Goal: Task Accomplishment & Management: Complete application form

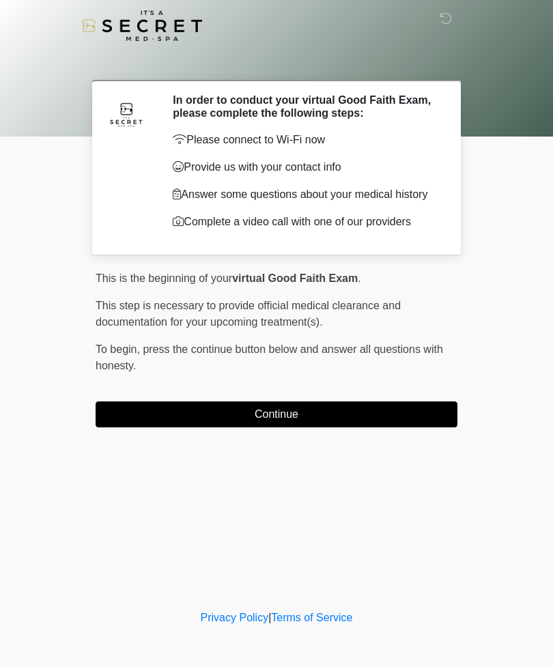
click at [387, 427] on button "Continue" at bounding box center [277, 414] width 362 height 26
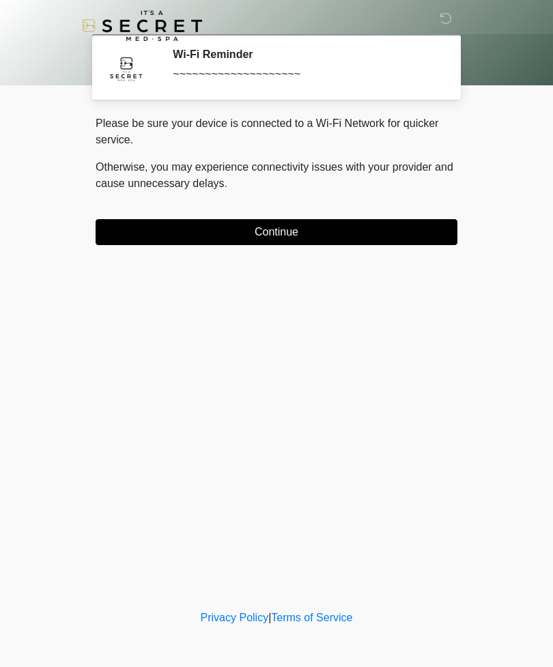
click at [414, 238] on button "Continue" at bounding box center [277, 232] width 362 height 26
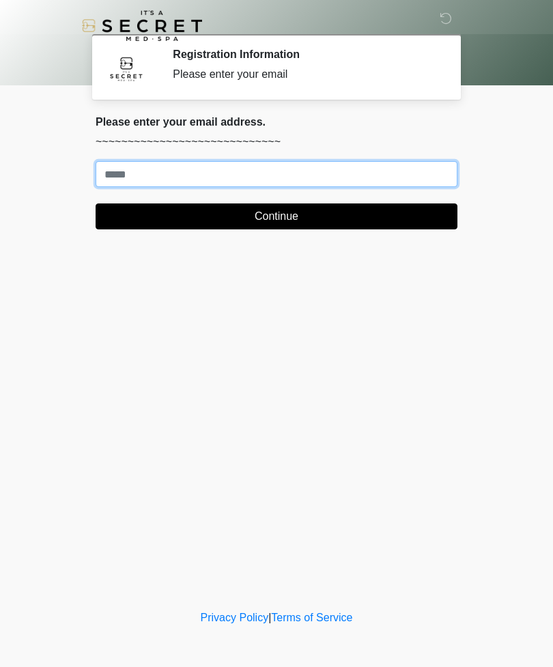
click at [395, 175] on input "Where should we email your treatment plan?" at bounding box center [277, 174] width 362 height 26
type input "**********"
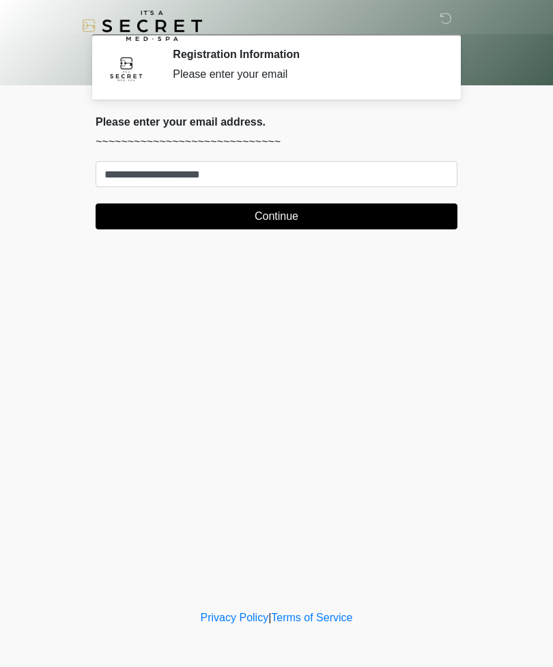
click at [287, 215] on button "Continue" at bounding box center [277, 216] width 362 height 26
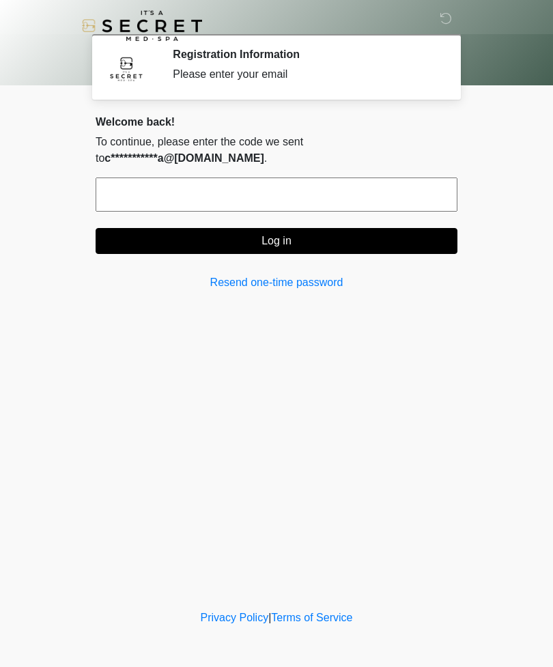
click at [135, 203] on input "text" at bounding box center [277, 194] width 362 height 34
type input "******"
click at [298, 247] on button "Log in" at bounding box center [277, 241] width 362 height 26
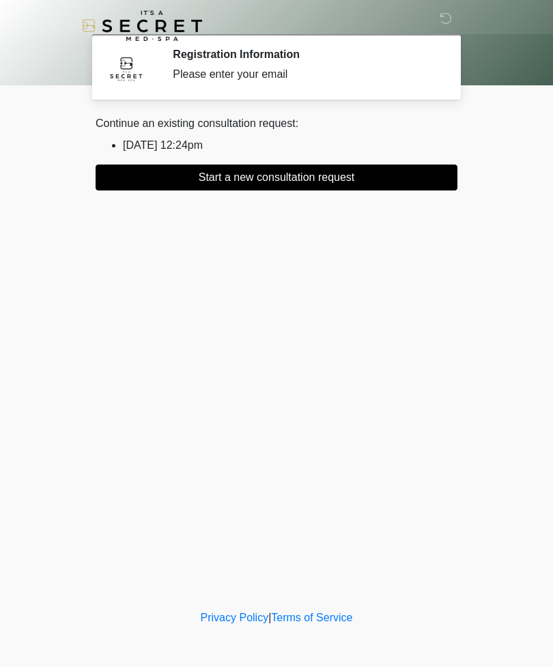
click at [358, 180] on button "Start a new consultation request" at bounding box center [277, 177] width 362 height 26
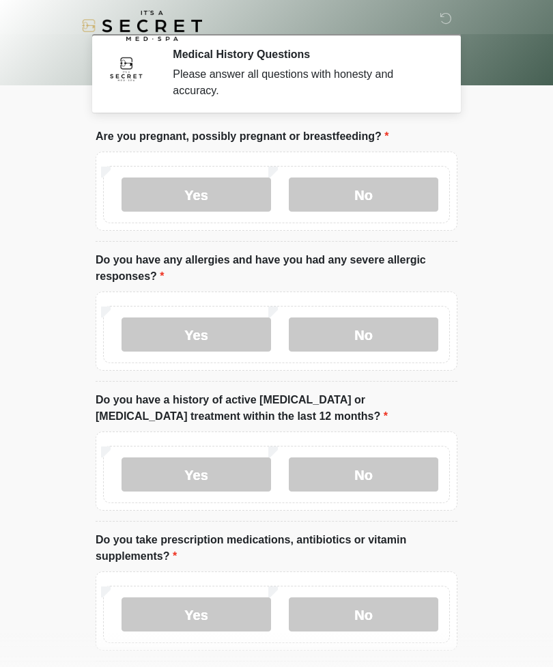
click at [373, 202] on label "No" at bounding box center [363, 194] width 149 height 34
click at [374, 334] on label "No" at bounding box center [363, 334] width 149 height 34
click at [388, 470] on label "No" at bounding box center [363, 474] width 149 height 34
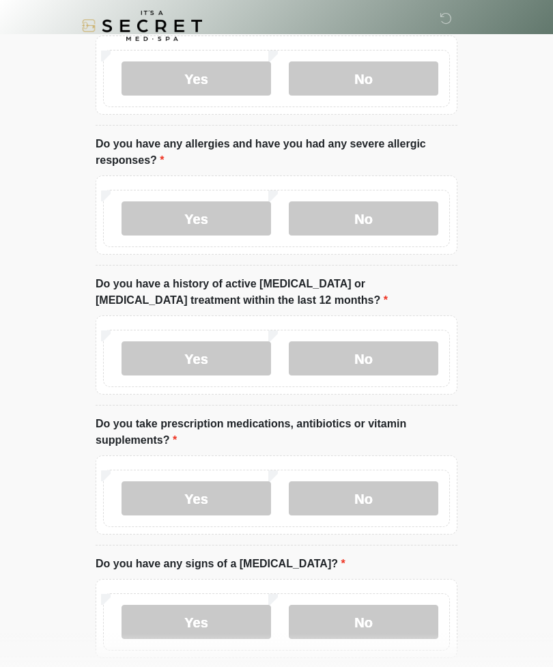
scroll to position [119, 0]
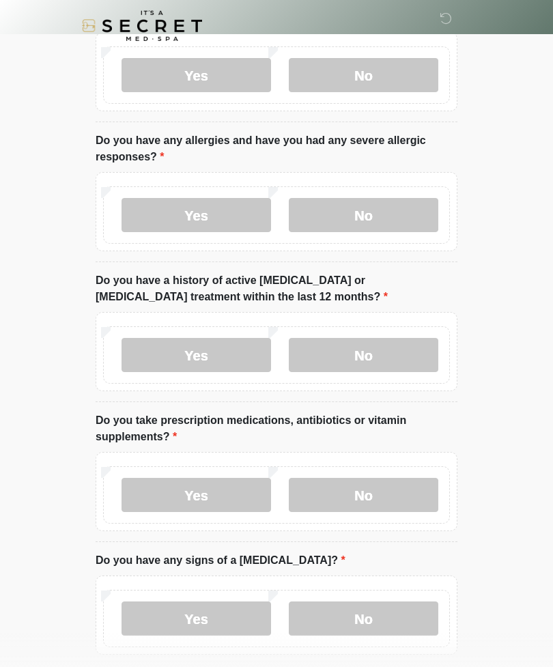
click at [379, 491] on label "No" at bounding box center [363, 495] width 149 height 34
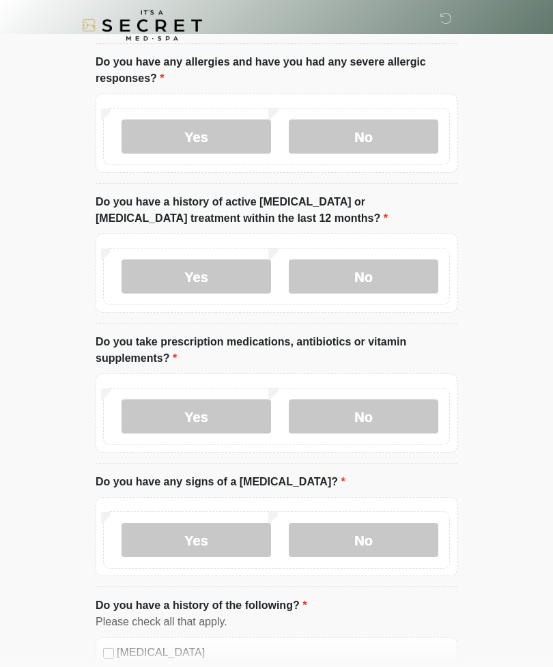
scroll to position [204, 0]
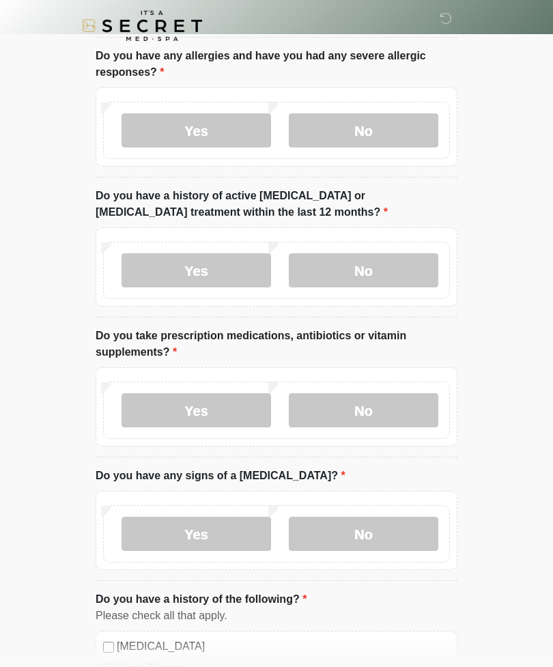
click at [376, 531] on label "No" at bounding box center [363, 534] width 149 height 34
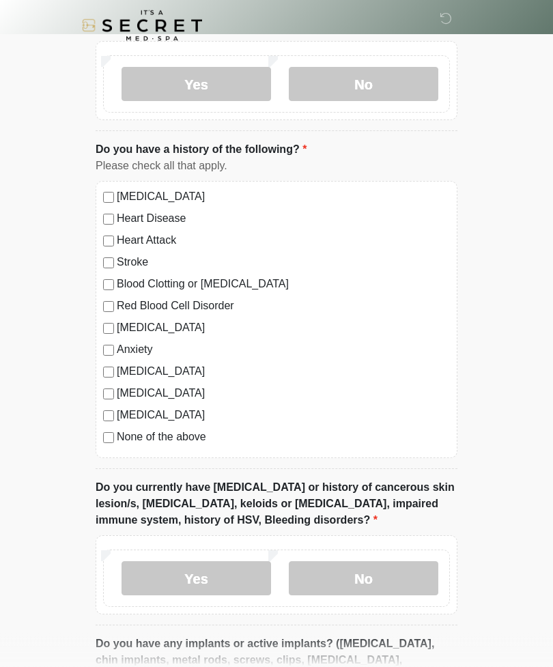
scroll to position [655, 0]
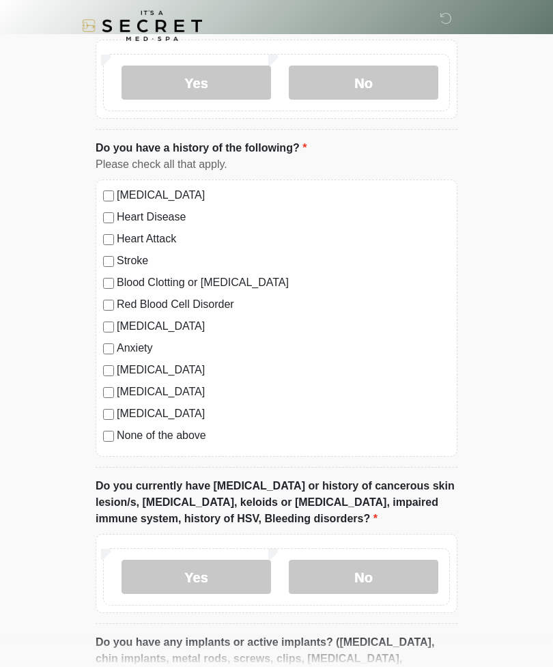
click at [370, 581] on label "No" at bounding box center [363, 577] width 149 height 34
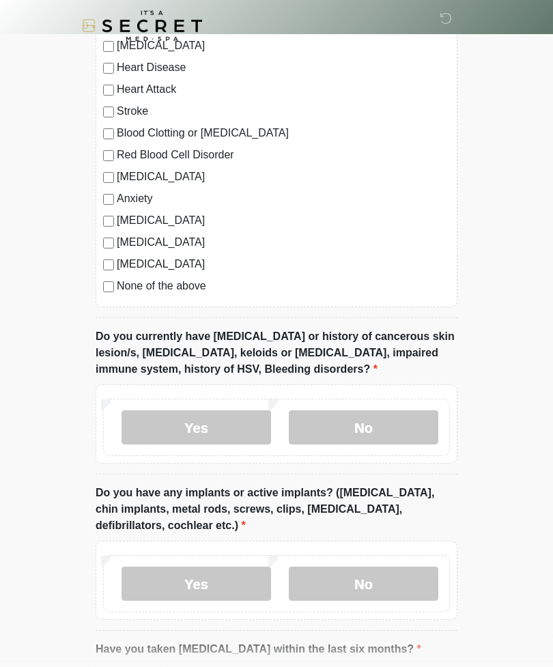
scroll to position [805, 0]
click at [210, 574] on label "Yes" at bounding box center [195, 583] width 149 height 34
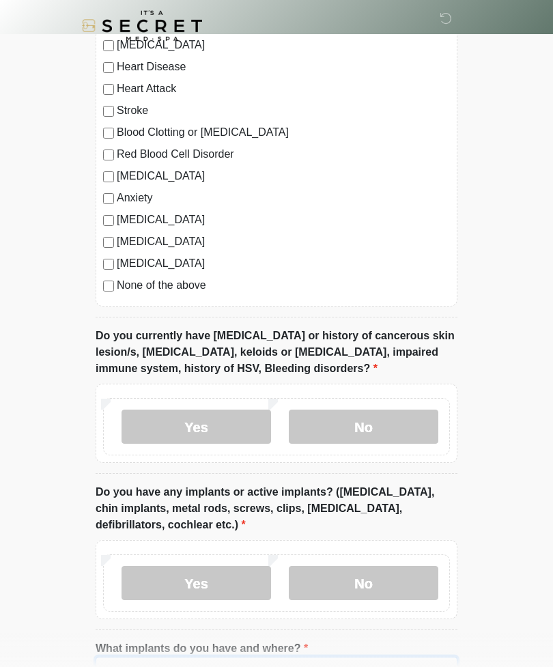
click at [188, 666] on input "What implants do you have and where?" at bounding box center [277, 670] width 362 height 26
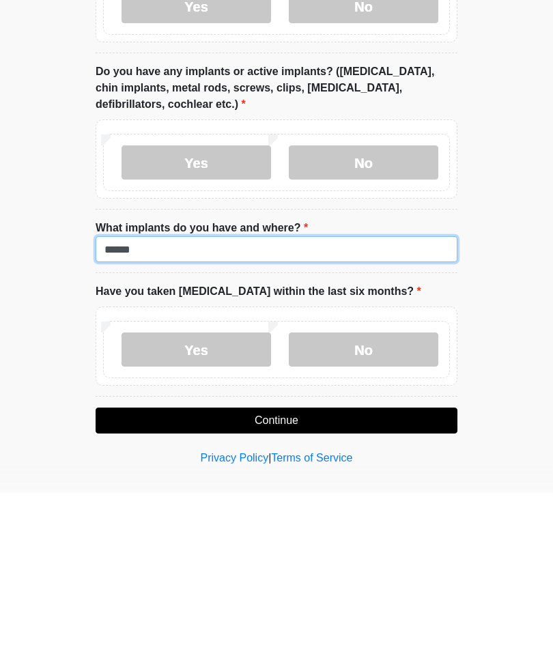
type input "******"
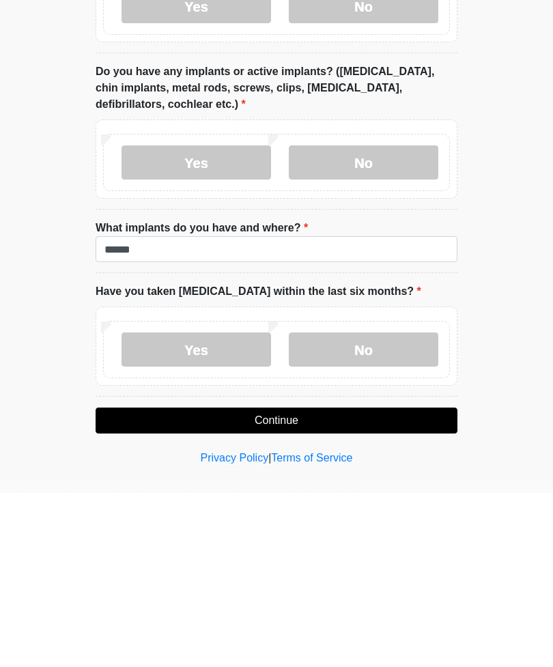
click at [370, 507] on label "No" at bounding box center [363, 524] width 149 height 34
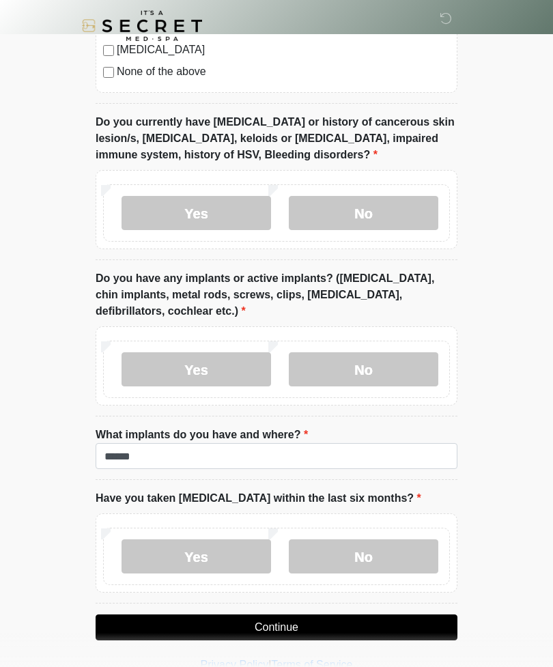
click at [375, 205] on label "No" at bounding box center [363, 213] width 149 height 34
click at [290, 619] on button "Continue" at bounding box center [277, 627] width 362 height 26
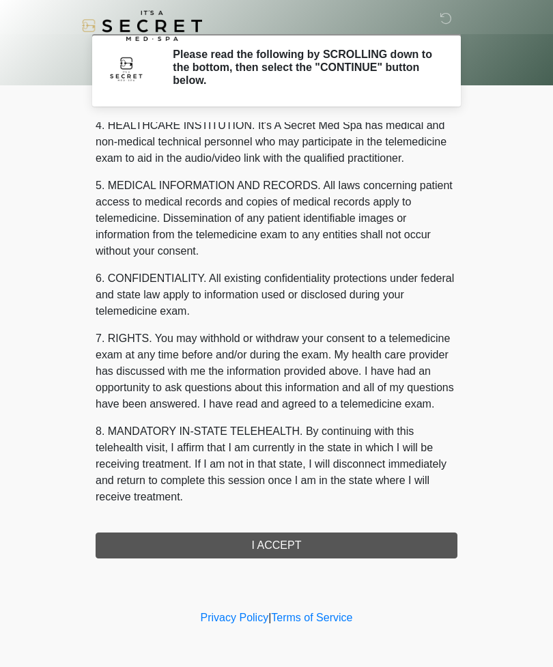
scroll to position [398, 0]
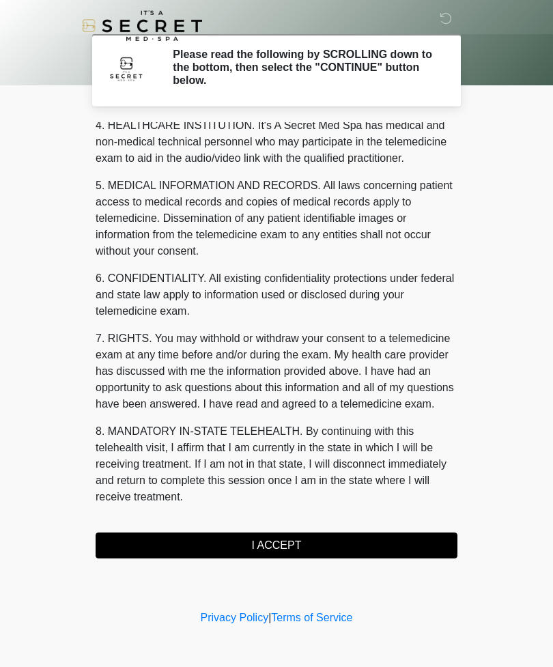
click at [292, 545] on button "I ACCEPT" at bounding box center [277, 545] width 362 height 26
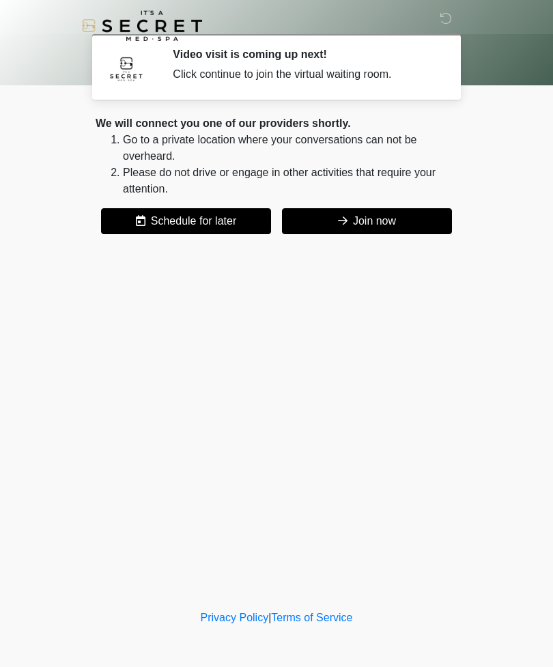
click at [368, 221] on button "Join now" at bounding box center [367, 221] width 170 height 26
